Goal: Submit feedback/report problem: Submit feedback/report problem

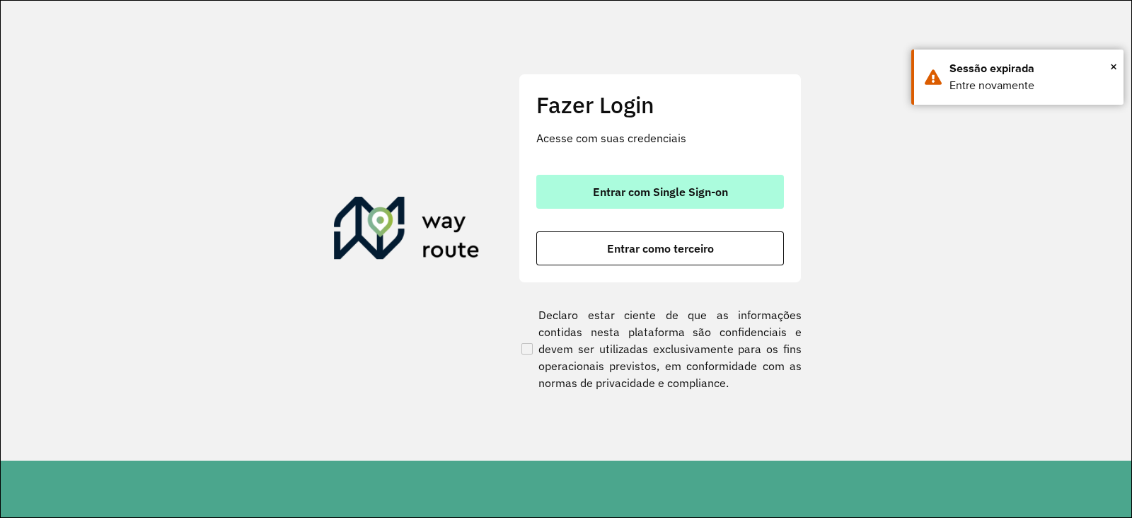
click at [639, 190] on span "Entrar com Single Sign-on" at bounding box center [660, 191] width 135 height 11
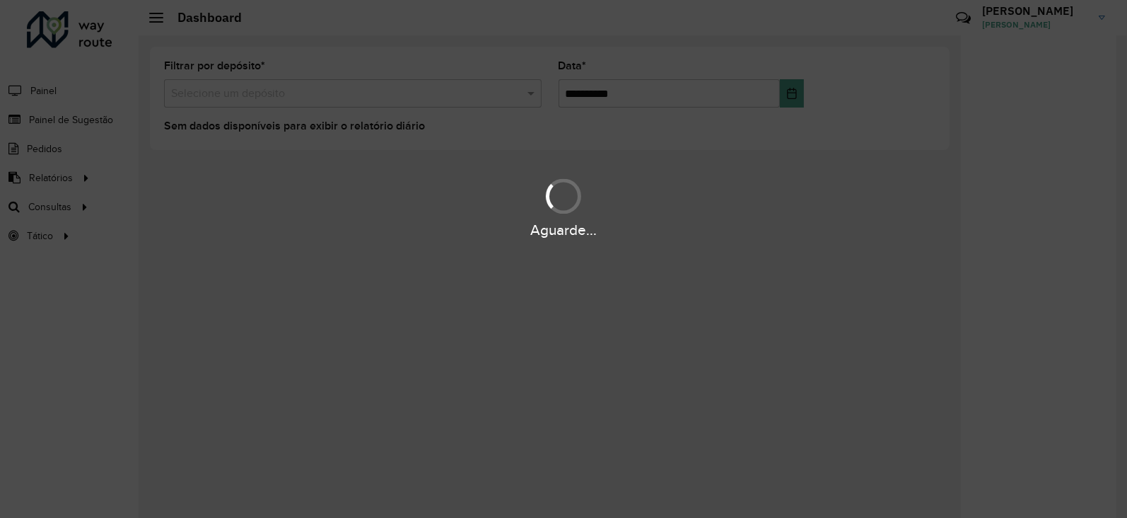
click at [64, 122] on hb-app "**********" at bounding box center [563, 259] width 1127 height 518
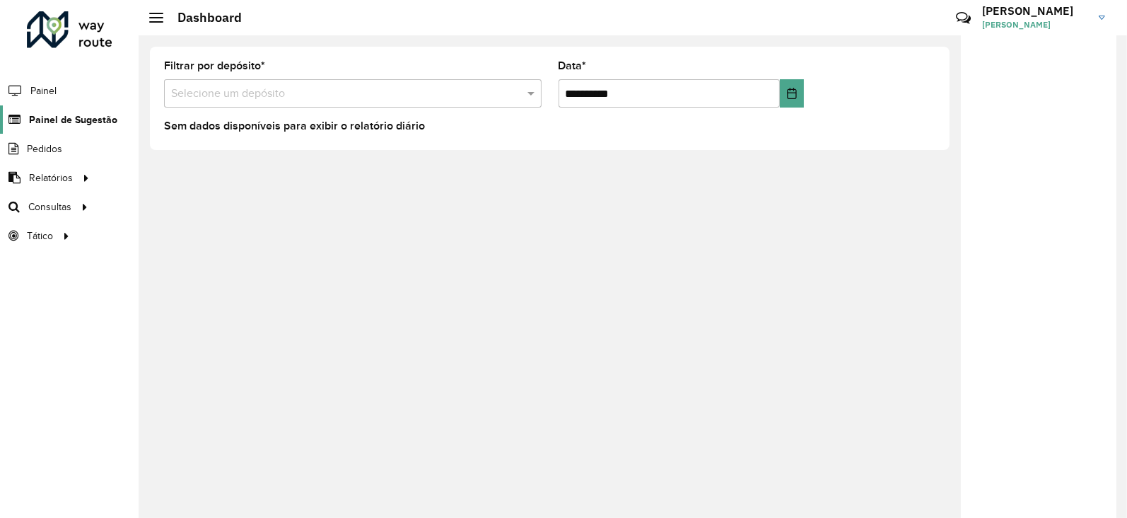
click at [63, 121] on span "Painel de Sugestão" at bounding box center [73, 119] width 88 height 15
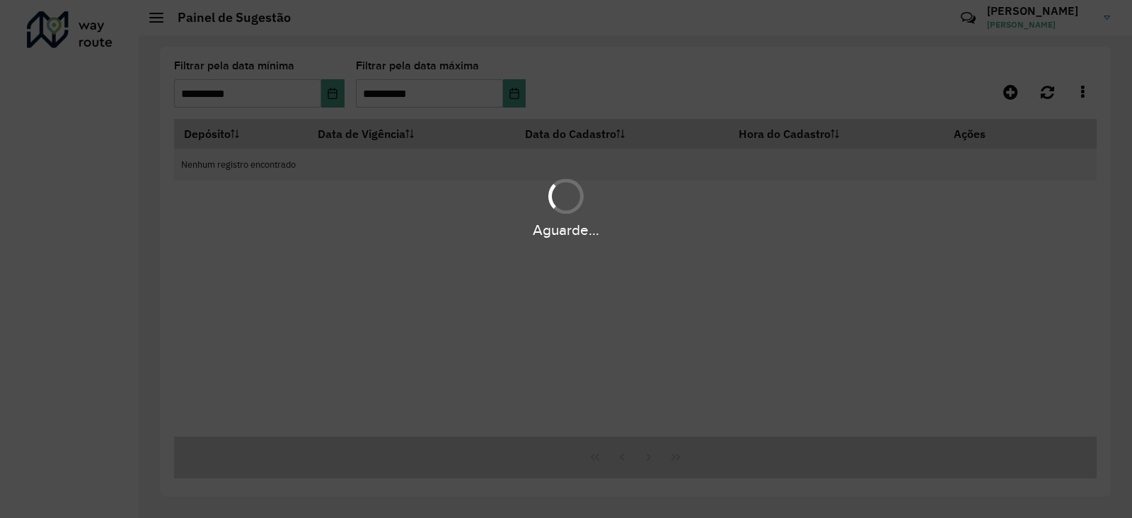
click at [191, 91] on div "Aguarde..." at bounding box center [566, 259] width 1132 height 518
click at [335, 98] on div "Aguarde..." at bounding box center [566, 259] width 1132 height 518
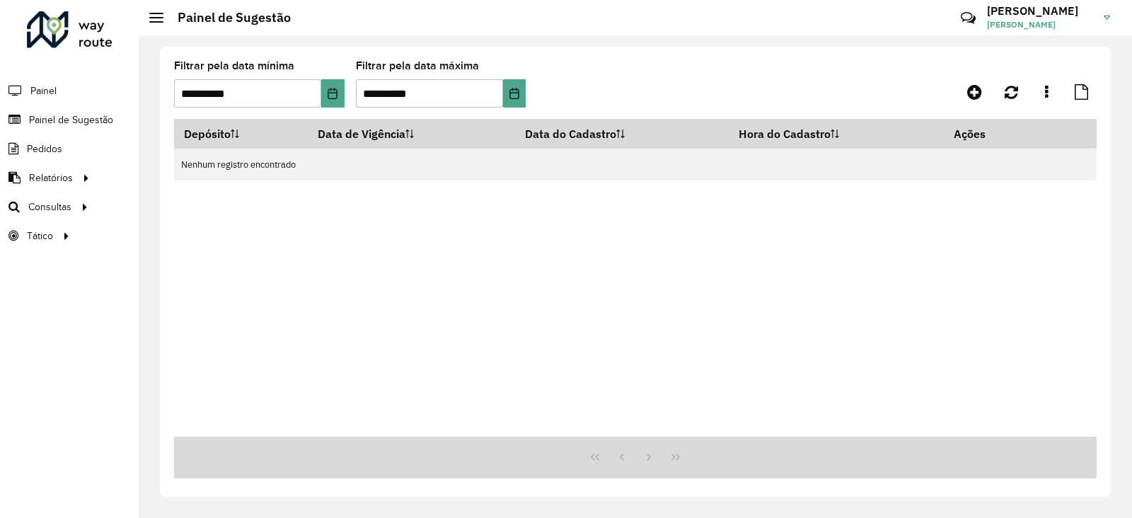
click at [274, 66] on label "Filtrar pela data mínima" at bounding box center [234, 65] width 120 height 17
